Goal: Transaction & Acquisition: Purchase product/service

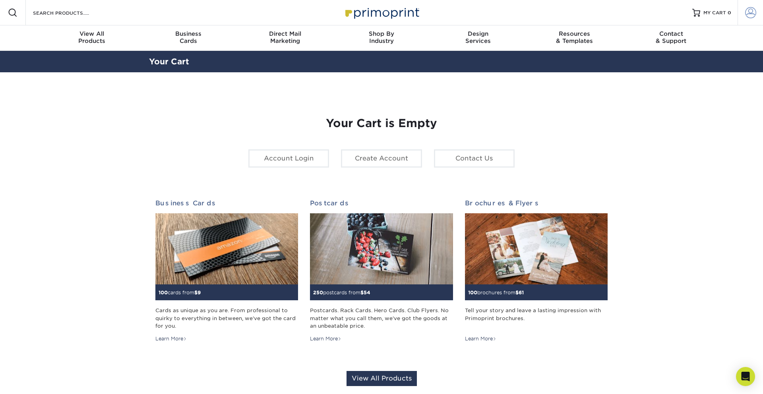
click at [738, 12] on link "Account" at bounding box center [749, 12] width 25 height 25
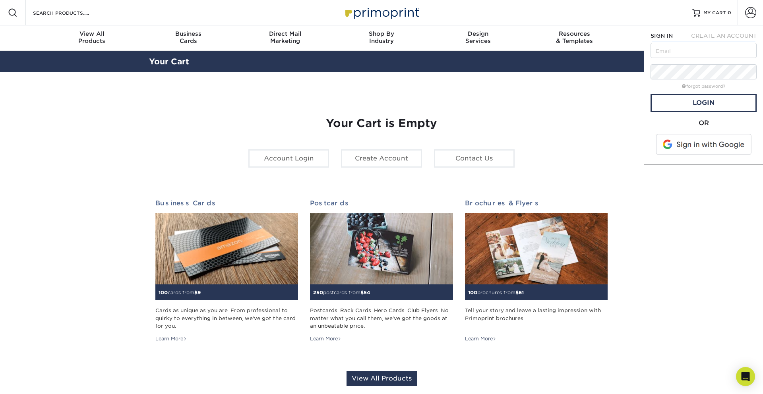
click at [706, 150] on span at bounding box center [704, 144] width 101 height 21
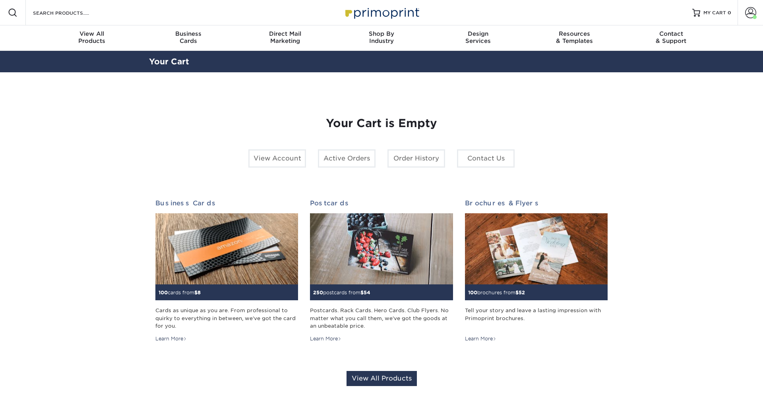
click at [409, 91] on div "Your Cart is Empty View Account Active Orders Order History Contact Us Business…" at bounding box center [381, 251] width 465 height 320
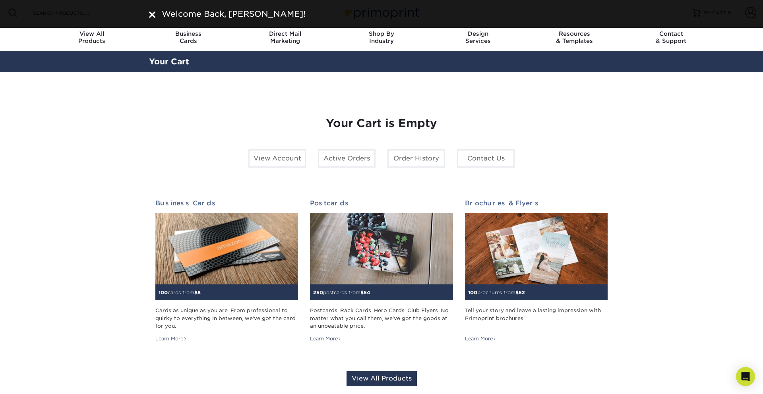
click at [578, 129] on h1 "Your Cart is Empty" at bounding box center [381, 124] width 452 height 14
click at [413, 161] on link "Order History" at bounding box center [416, 158] width 58 height 18
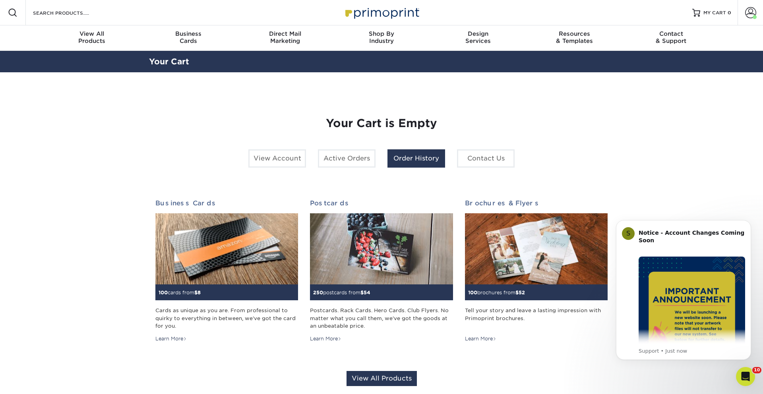
click at [421, 160] on link "Order History" at bounding box center [416, 158] width 58 height 18
click at [419, 162] on link "Order History" at bounding box center [416, 158] width 58 height 18
click at [746, 222] on icon "Dismiss notification" at bounding box center [748, 222] width 4 height 4
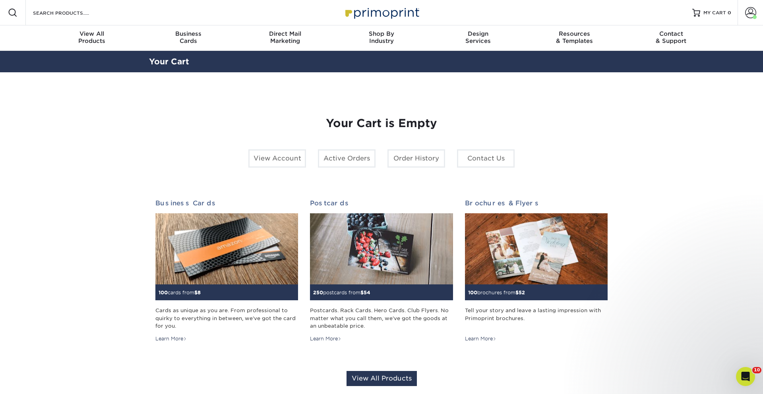
click at [557, 169] on div "Your Cart is Empty View Account Active Orders Order History Contact Us Business…" at bounding box center [381, 251] width 452 height 307
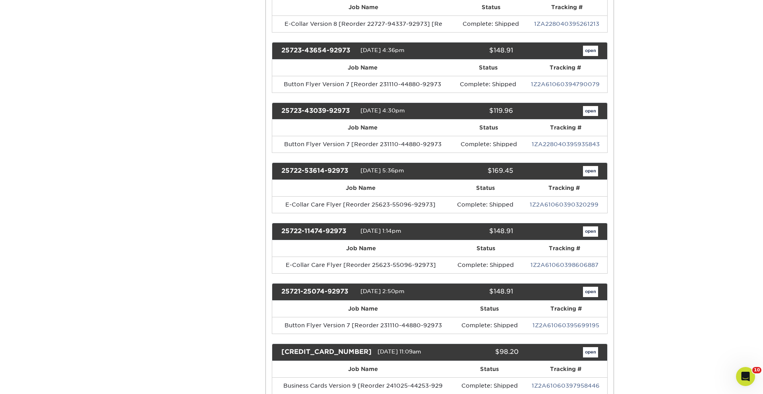
scroll to position [297, 0]
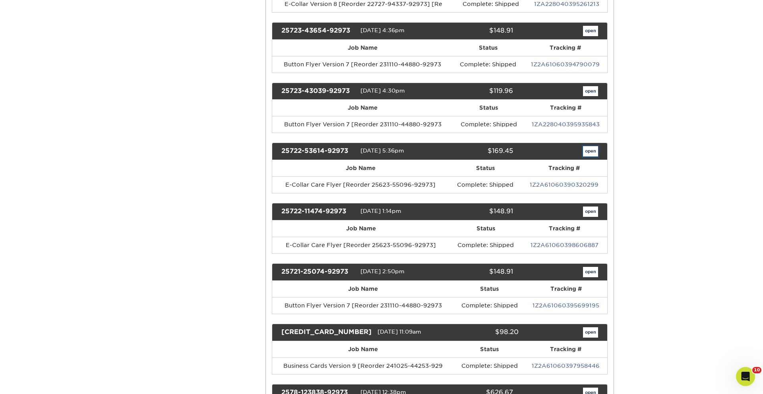
click at [593, 151] on link "open" at bounding box center [590, 151] width 15 height 10
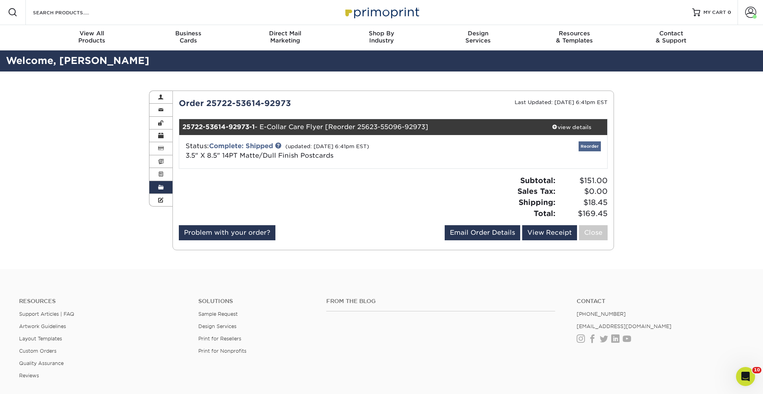
click at [590, 151] on div "Reorder" at bounding box center [535, 151] width 143 height 21
drag, startPoint x: 591, startPoint y: 145, endPoint x: 587, endPoint y: 147, distance: 4.4
click at [591, 145] on link "Reorder" at bounding box center [589, 146] width 22 height 10
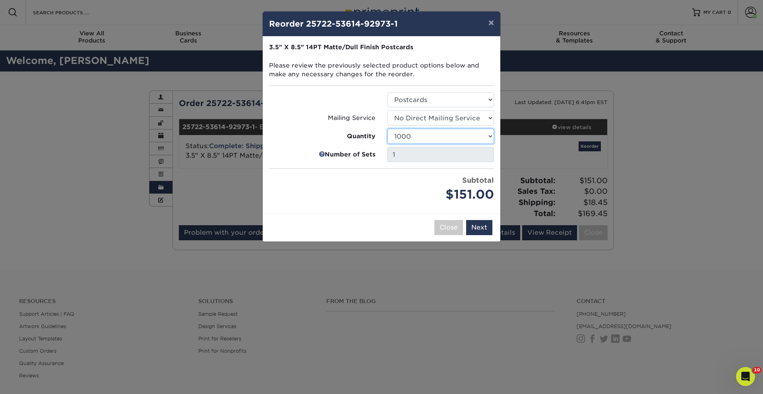
click at [426, 138] on select "100 250 500 1000 2500 5000 10000 15000 20000 25000 30000 35000 40000 45000 5000…" at bounding box center [440, 136] width 106 height 15
select select "6237a36b-b046-4ef6-8fed-6cb9c22a5ece"
click at [387, 129] on select "100 250 500 1000 2500 5000 10000 15000 20000 25000 30000 35000 40000 45000 5000…" at bounding box center [440, 136] width 106 height 15
click at [477, 227] on button "Next" at bounding box center [479, 227] width 26 height 15
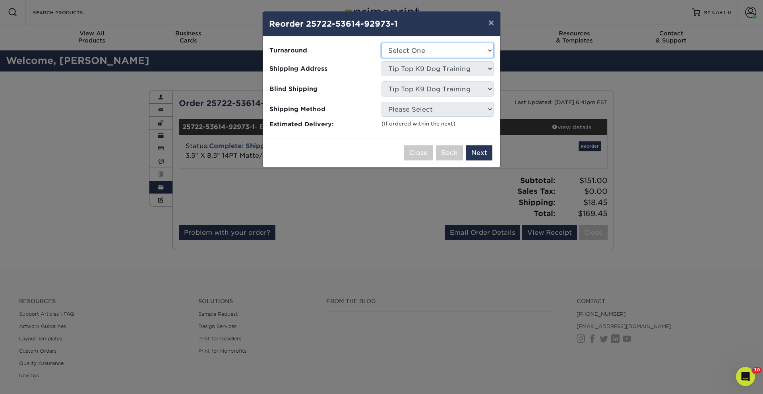
click at [425, 48] on select "Select One 2-4 Business Days 2 Day Next Business Day" at bounding box center [437, 50] width 112 height 15
select select "caf752c7-32b9-46d6-bf45-901454f437de"
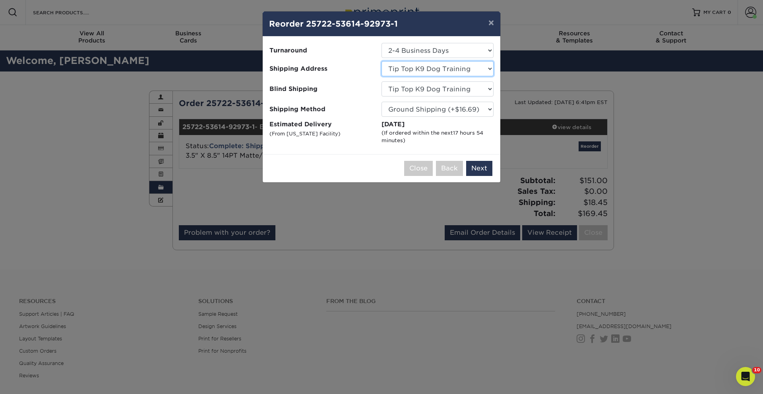
click at [421, 72] on select "Select One Adam Willbourn-Owasso Aj Idaho aprilmethven Ashleigh Hart - Orlando,…" at bounding box center [437, 68] width 112 height 15
select select "185498"
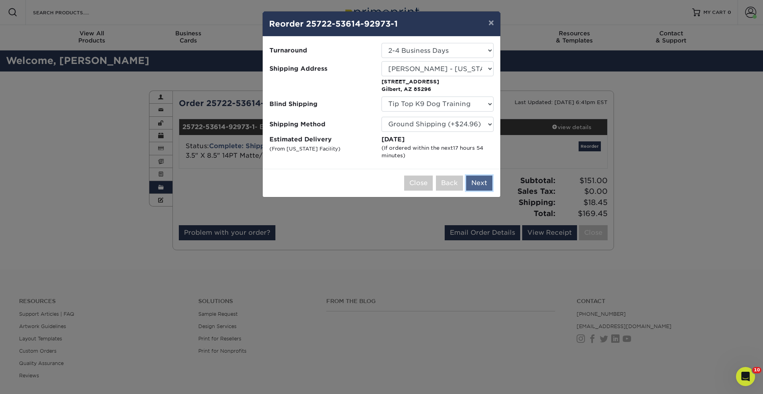
click at [479, 182] on button "Next" at bounding box center [479, 183] width 26 height 15
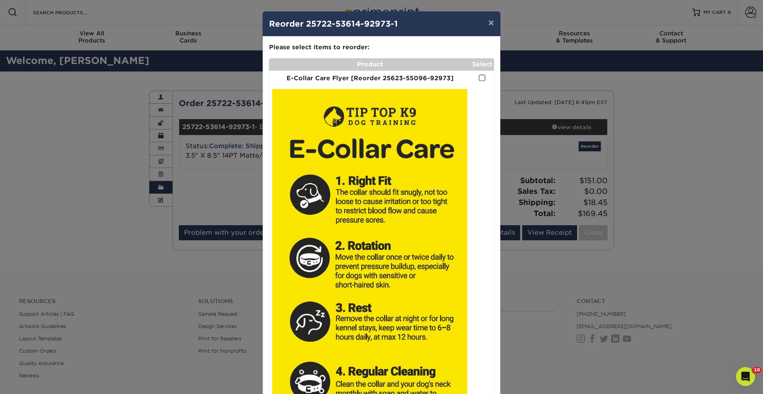
drag, startPoint x: 481, startPoint y: 78, endPoint x: 481, endPoint y: 86, distance: 7.5
click at [481, 78] on span at bounding box center [482, 78] width 7 height 8
click at [0, 0] on input "checkbox" at bounding box center [0, 0] width 0 height 0
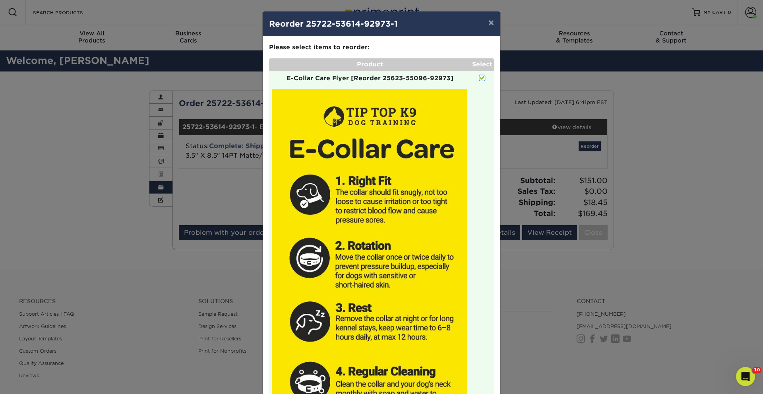
scroll to position [209, 0]
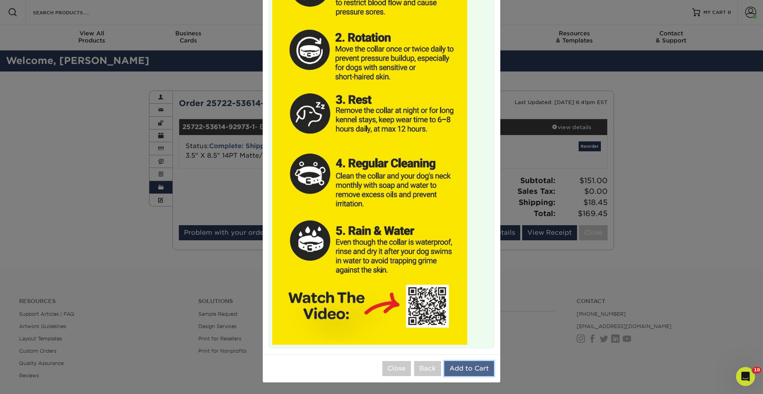
click at [472, 370] on button "Add to Cart" at bounding box center [469, 368] width 50 height 15
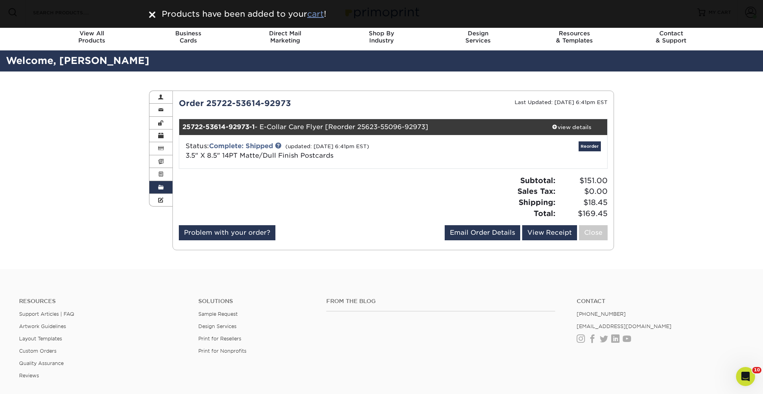
click at [318, 15] on u "cart" at bounding box center [315, 14] width 17 height 10
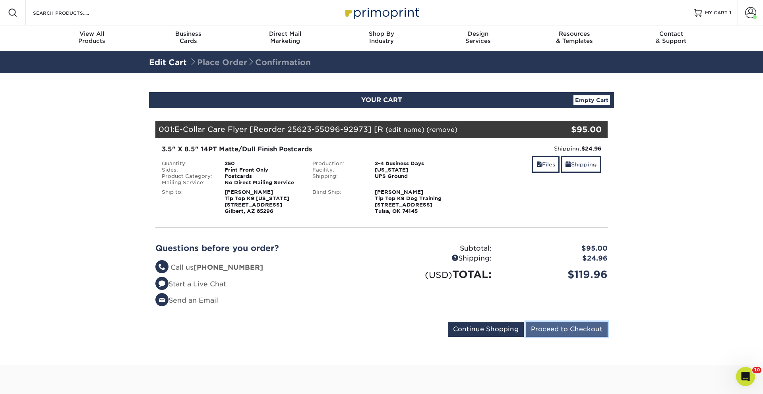
click at [555, 328] on input "Proceed to Checkout" at bounding box center [567, 329] width 82 height 15
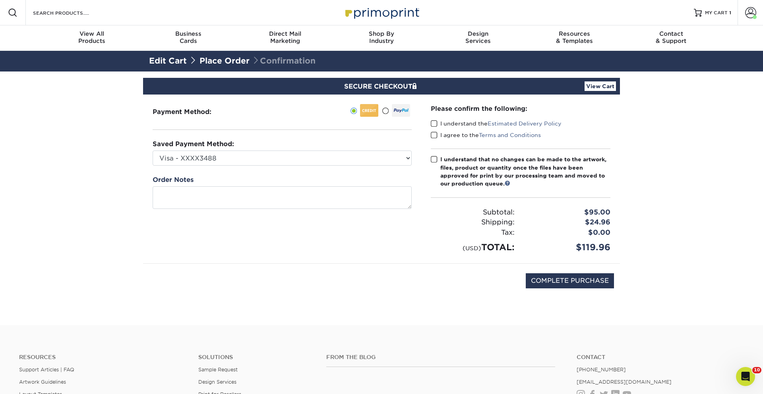
drag, startPoint x: 433, startPoint y: 124, endPoint x: 433, endPoint y: 134, distance: 10.3
click at [433, 124] on span at bounding box center [434, 124] width 7 height 8
click at [0, 0] on input "I understand the Estimated Delivery Policy" at bounding box center [0, 0] width 0 height 0
click at [433, 135] on span at bounding box center [434, 135] width 7 height 8
click at [0, 0] on input "I agree to the Terms and Conditions" at bounding box center [0, 0] width 0 height 0
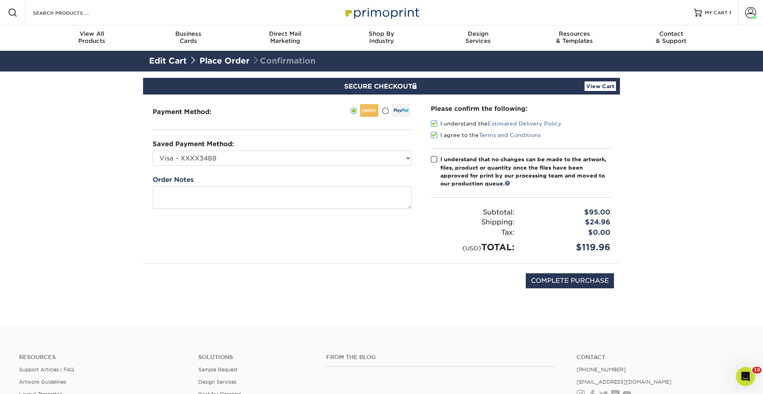
click at [432, 160] on span at bounding box center [434, 160] width 7 height 8
click at [0, 0] on input "I understand that no changes can be made to the artwork, files, product or quan…" at bounding box center [0, 0] width 0 height 0
click at [369, 201] on textarea at bounding box center [282, 197] width 259 height 23
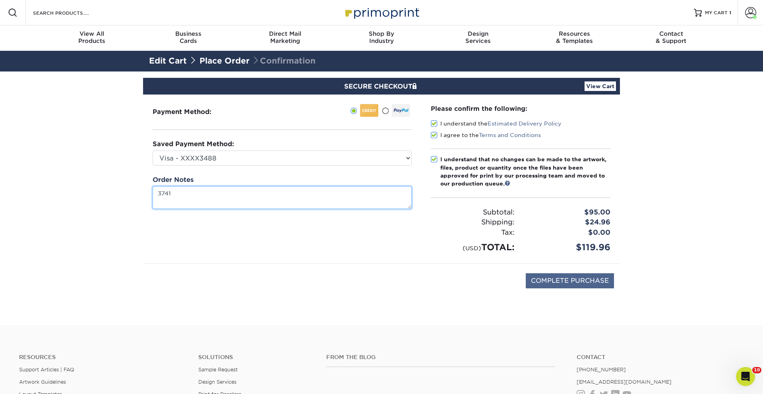
type textarea "3741"
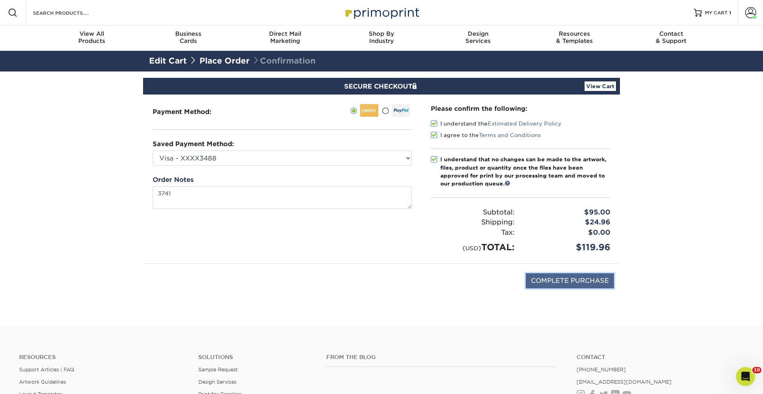
click at [548, 283] on input "COMPLETE PURCHASE" at bounding box center [570, 280] width 88 height 15
type input "PROCESSING, PLEASE WAIT..."
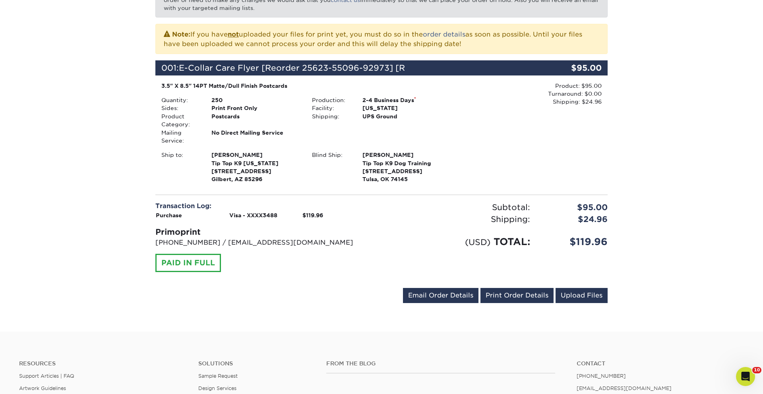
scroll to position [159, 0]
